Goal: Task Accomplishment & Management: Manage account settings

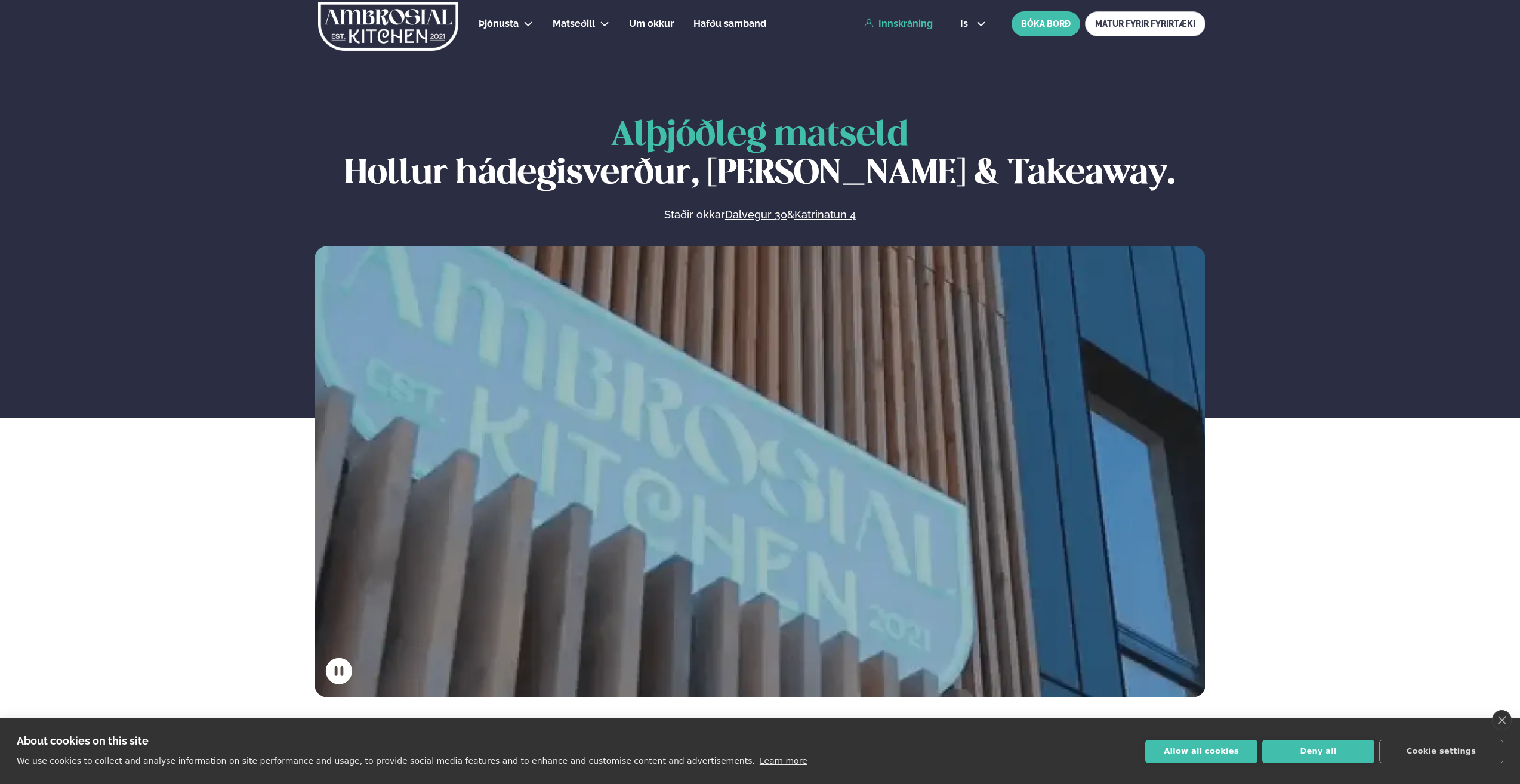
click at [894, 27] on link "Innskráning" at bounding box center [898, 24] width 68 height 11
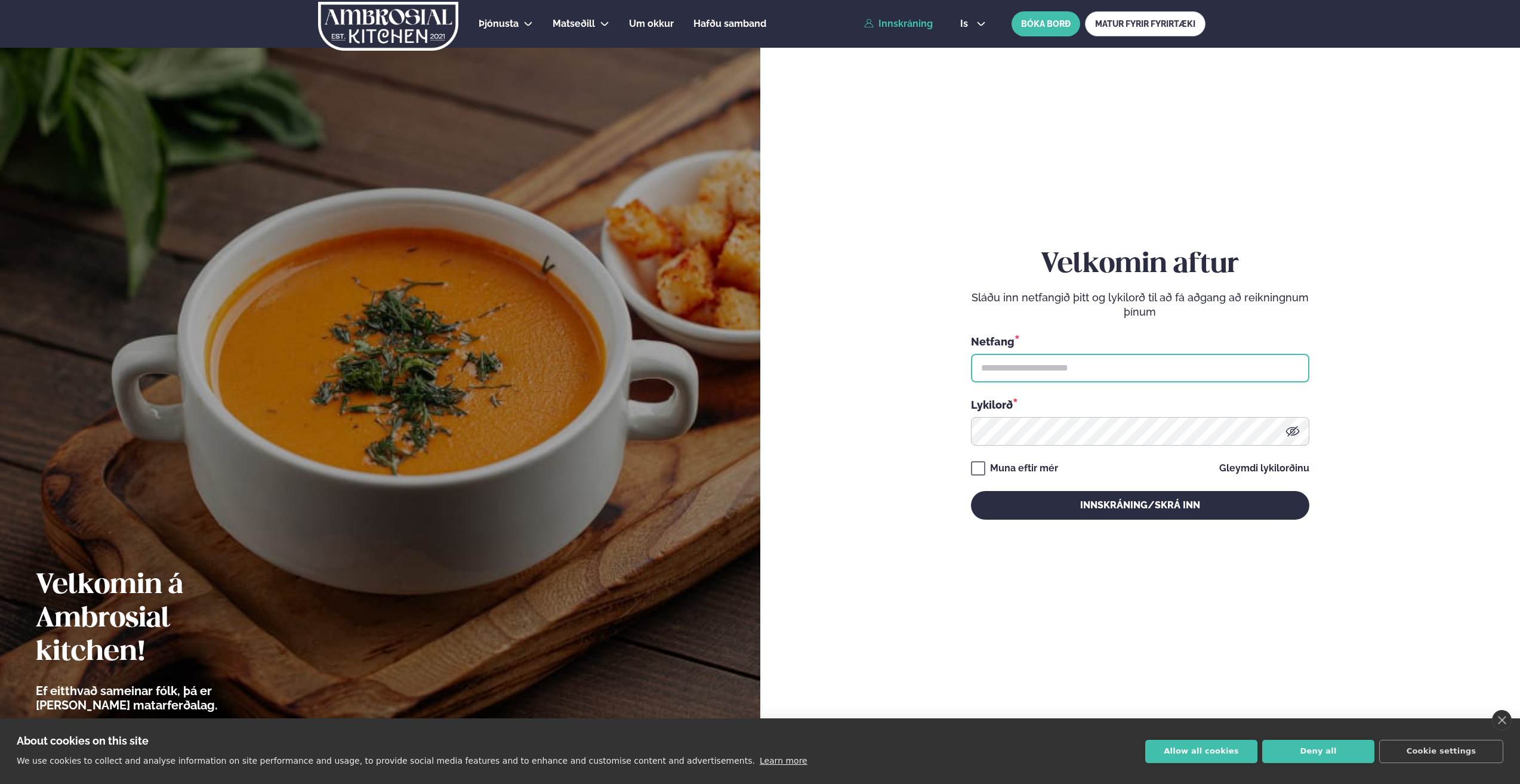
type input "**********"
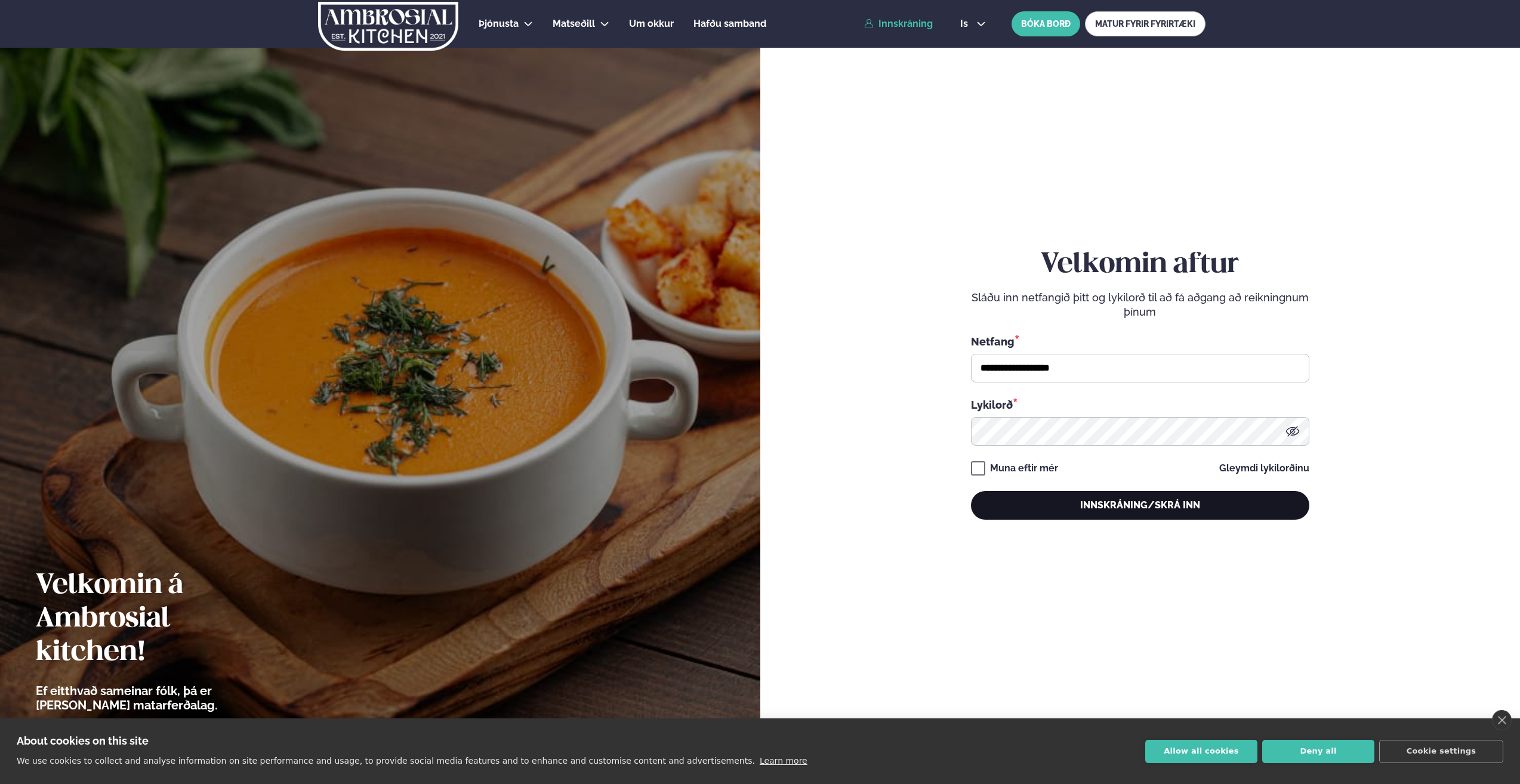
click at [1073, 515] on button "Innskráning/Skrá inn" at bounding box center [1140, 505] width 339 height 28
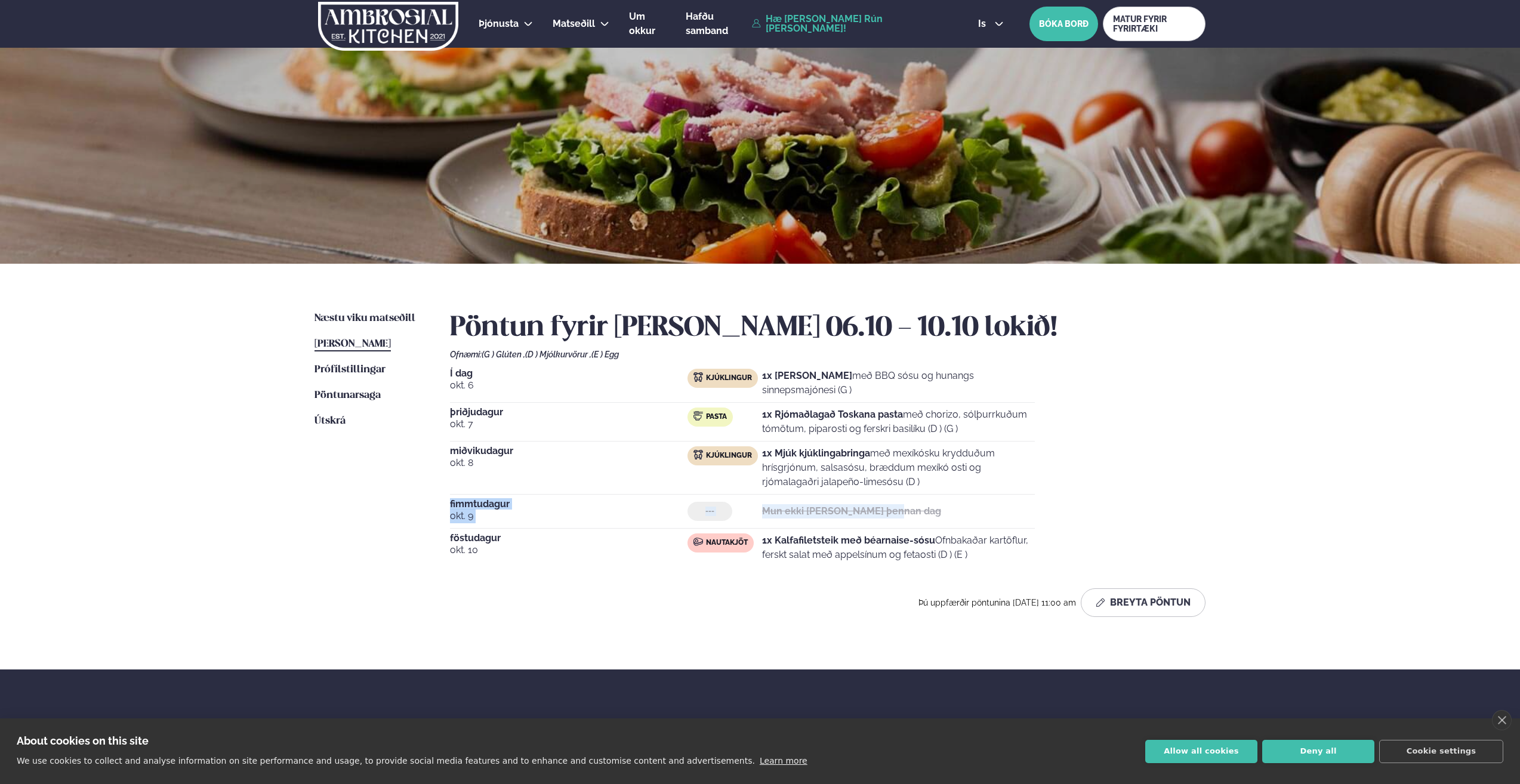
drag, startPoint x: 449, startPoint y: 503, endPoint x: 921, endPoint y: 513, distance: 472.1
click at [921, 513] on div "Næstu [PERSON_NAME] matseðill Næsta vika [PERSON_NAME] matseðill [PERSON_NAME] …" at bounding box center [759, 467] width 963 height 405
drag, startPoint x: 921, startPoint y: 513, endPoint x: 943, endPoint y: 513, distance: 22.0
click at [943, 513] on div "--- Mun ekki [PERSON_NAME] þennan dag" at bounding box center [860, 511] width 348 height 19
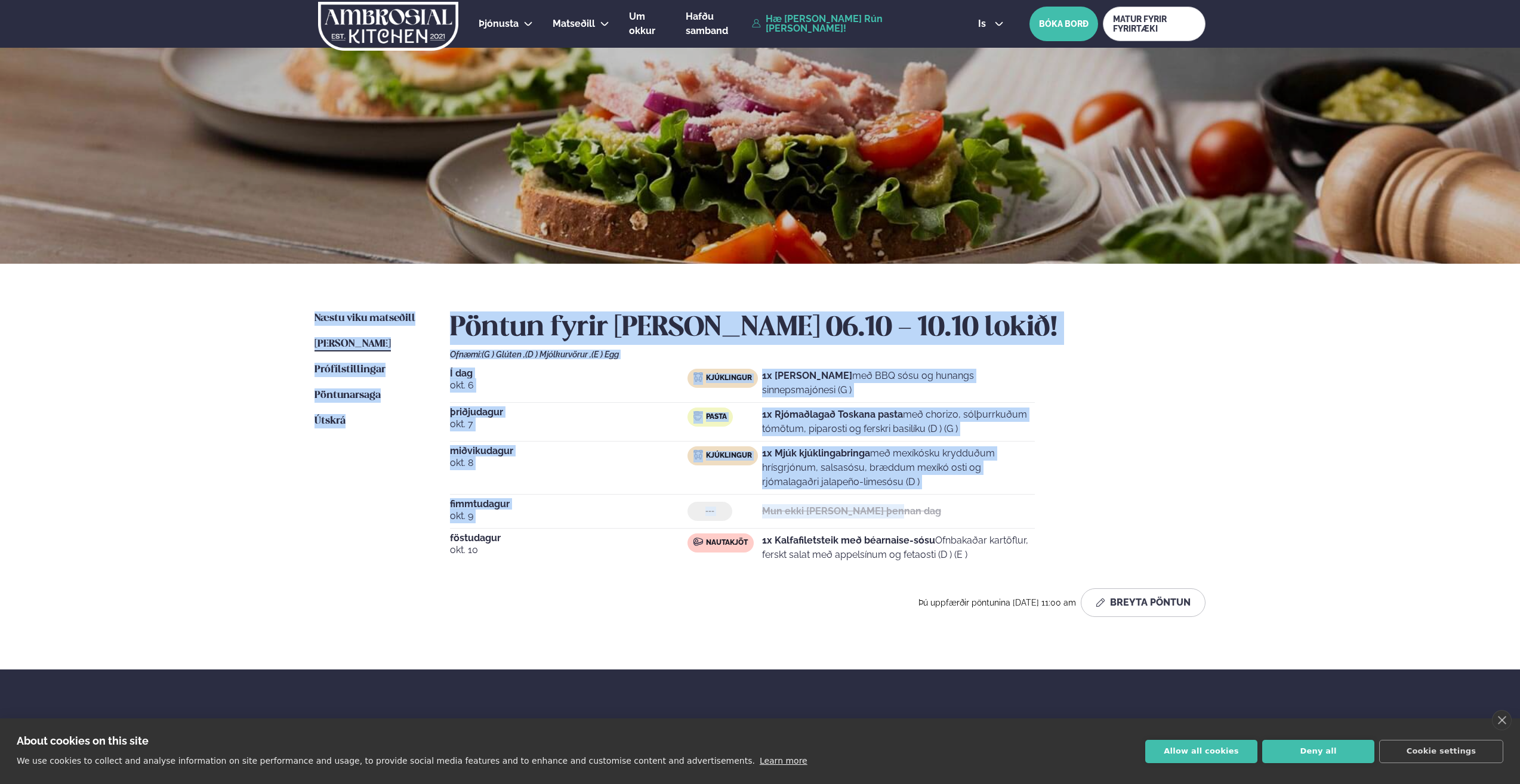
drag, startPoint x: 1012, startPoint y: 507, endPoint x: 315, endPoint y: 290, distance: 730.0
click at [315, 290] on div "Næstu [PERSON_NAME] matseðill Næsta vika [PERSON_NAME] matseðill [PERSON_NAME] …" at bounding box center [759, 467] width 963 height 405
click at [210, 333] on div "Þjónusta Hádegismatur fyrir fyrirtæki Fyrirtækja veitingar Einkapartý Matseðill…" at bounding box center [760, 458] width 1520 height 916
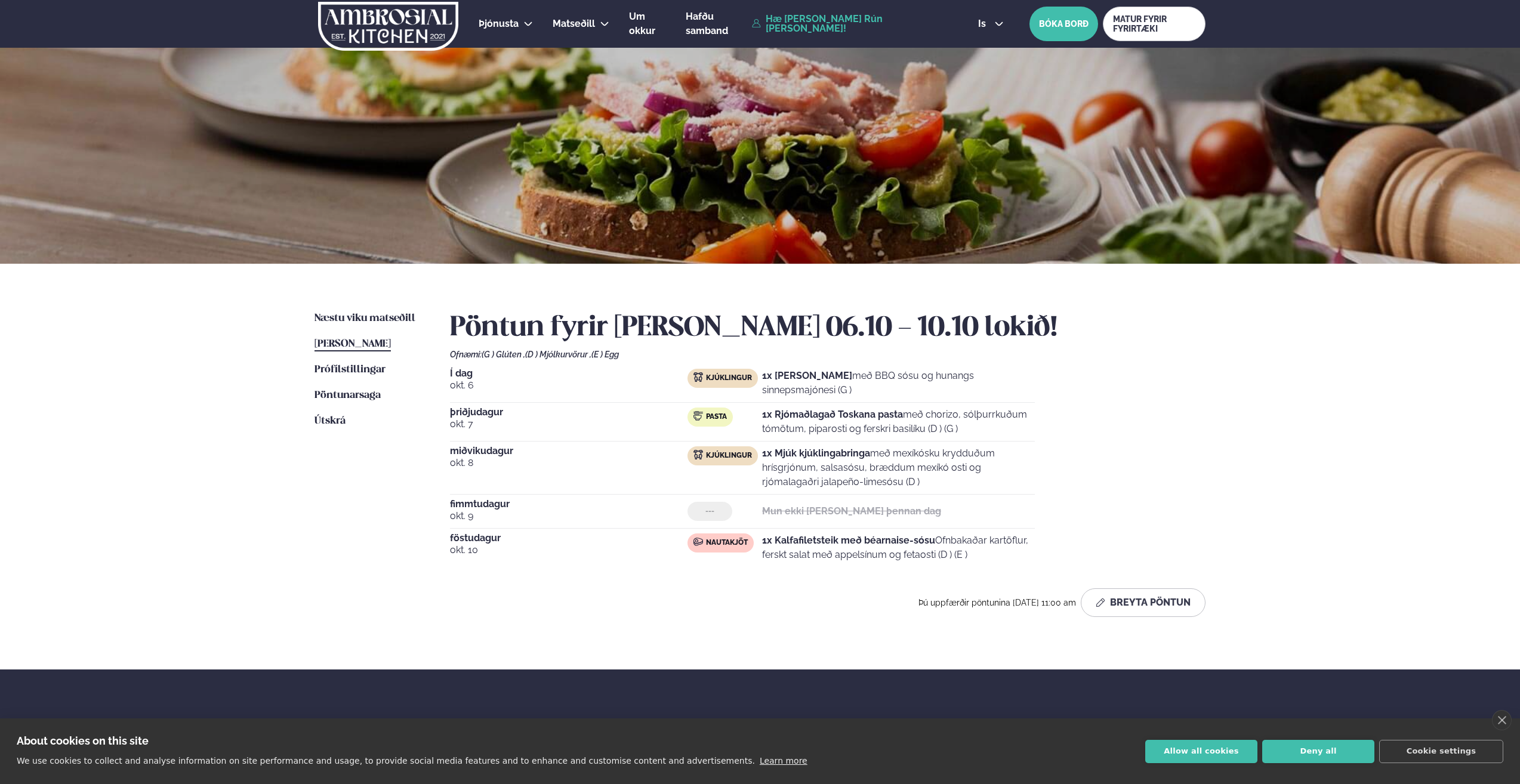
drag, startPoint x: 997, startPoint y: 551, endPoint x: 462, endPoint y: 316, distance: 584.3
click at [462, 316] on div "Pöntun fyrir [PERSON_NAME] 06.10 - 10.10 lokið! Ofnæmi: (G ) Glúten , (D ) Mjól…" at bounding box center [828, 464] width 756 height 306
click at [1116, 402] on div "Í dag [DATE] Kjúklingur 1x Krispí kjúklingavængir með BBQ sósu og hunangs sinne…" at bounding box center [828, 468] width 756 height 198
